Goal: Transaction & Acquisition: Download file/media

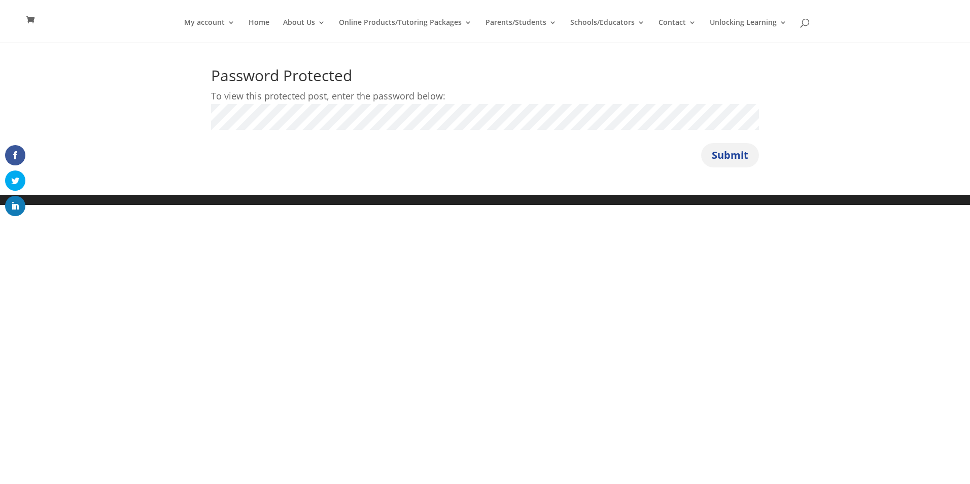
click at [724, 156] on button "Submit" at bounding box center [730, 155] width 58 height 24
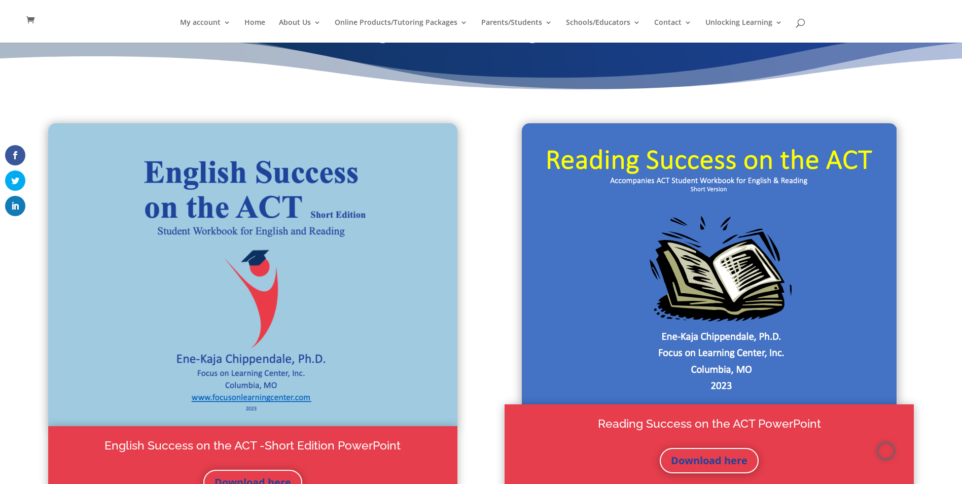
scroll to position [41, 0]
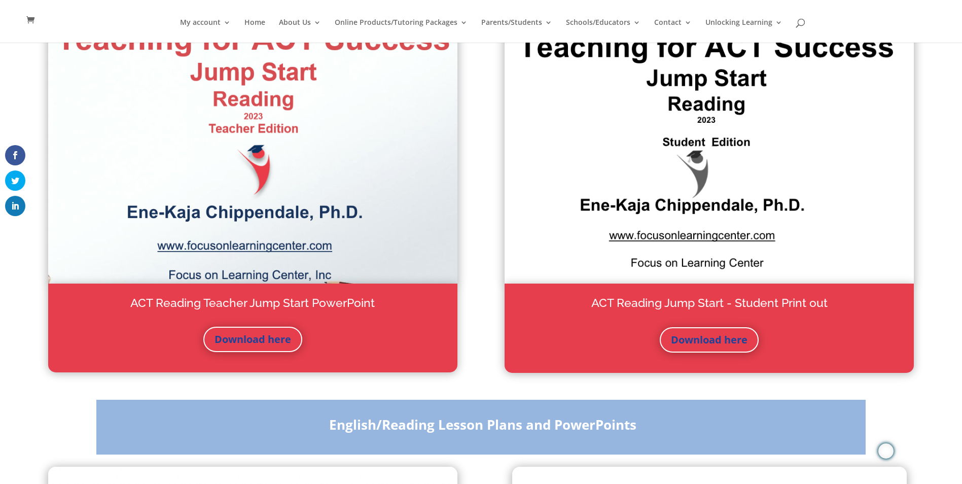
scroll to position [933, 0]
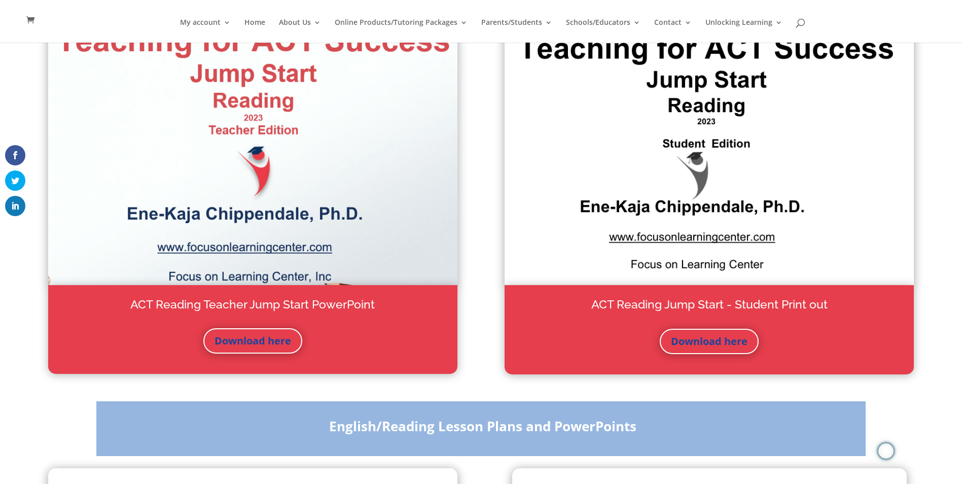
scroll to position [933, 0]
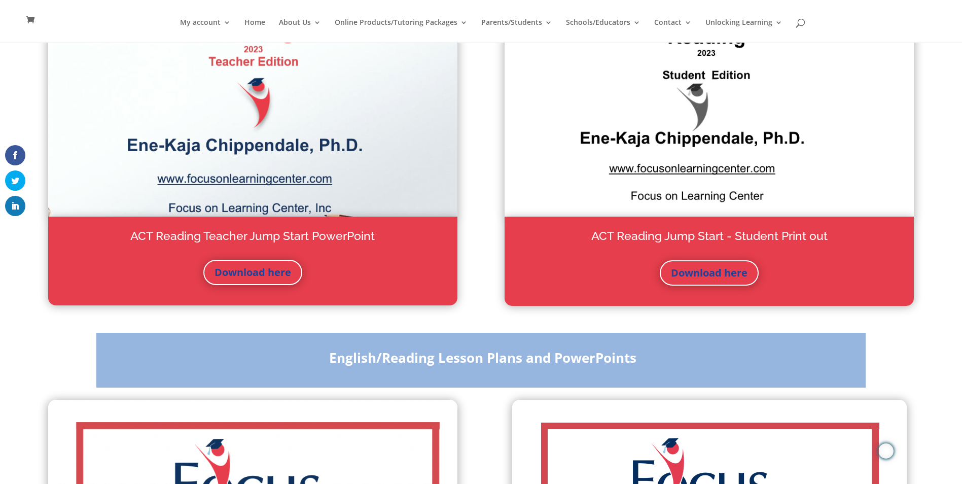
scroll to position [1003, 0]
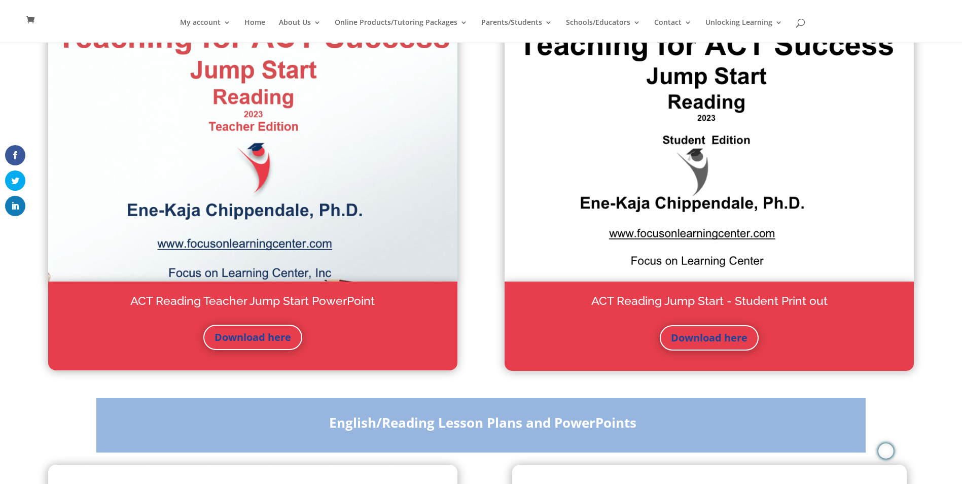
scroll to position [931, 0]
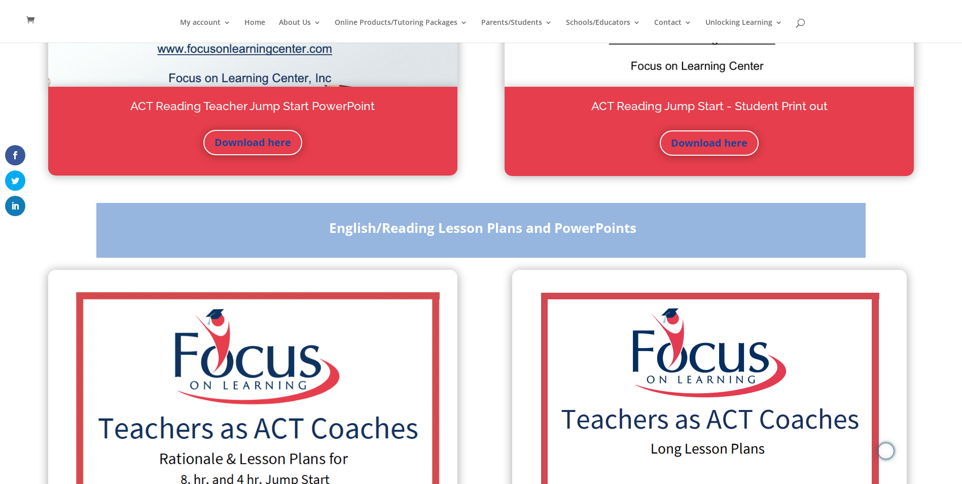
scroll to position [1129, 0]
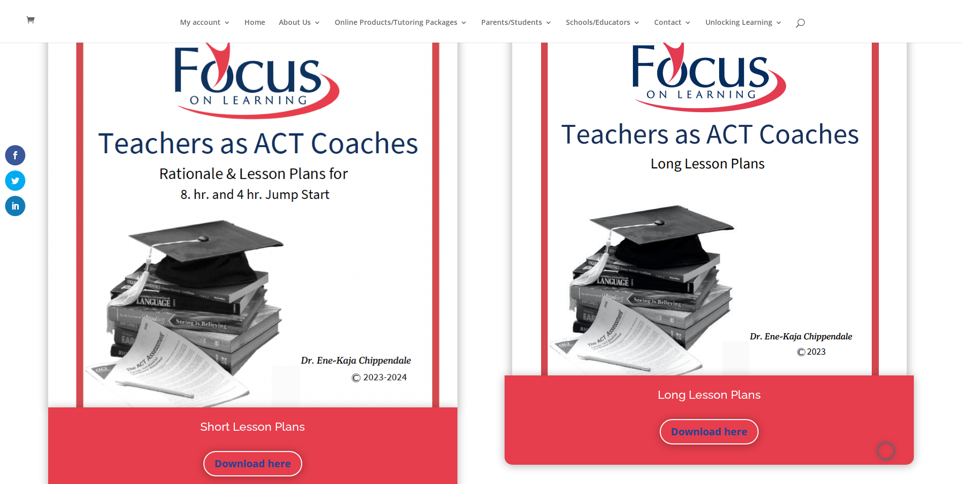
scroll to position [1420, 0]
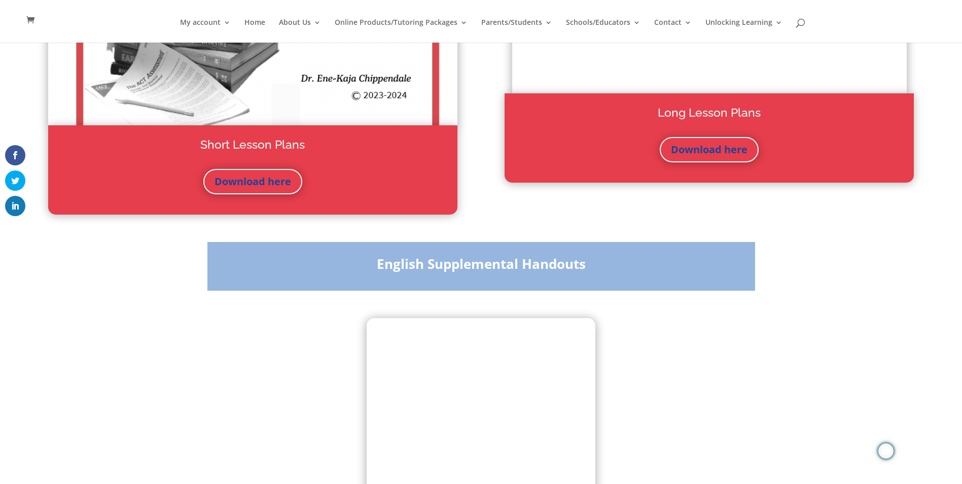
scroll to position [1698, 0]
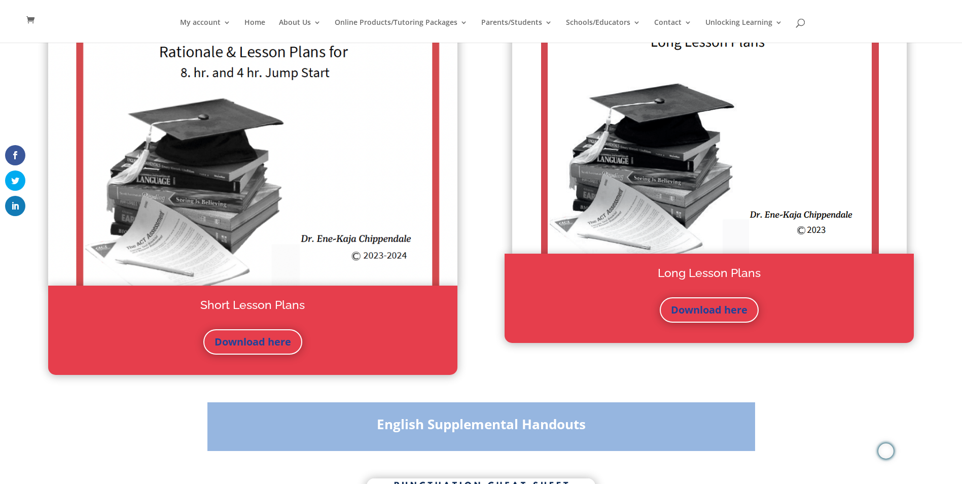
scroll to position [1539, 0]
